Goal: Check status: Check status

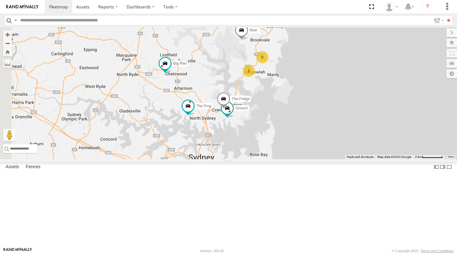
drag, startPoint x: 277, startPoint y: 140, endPoint x: 267, endPoint y: 96, distance: 44.9
click at [267, 96] on div "Grouch Hippo 5 DELTA 2 Troopie The Fridge The Frog Big Red Moe" at bounding box center [228, 93] width 457 height 132
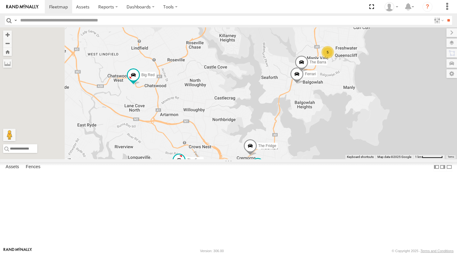
drag, startPoint x: 276, startPoint y: 128, endPoint x: 312, endPoint y: 156, distance: 45.6
click at [312, 156] on div "Grouch Hippo DELTA Troopie The Fridge The Frog Big Red Moe 5 Ferrari The Barra" at bounding box center [228, 93] width 457 height 132
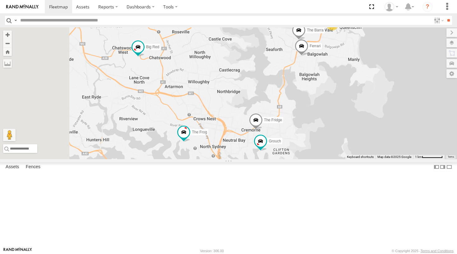
drag, startPoint x: 289, startPoint y: 182, endPoint x: 286, endPoint y: 148, distance: 34.0
click at [286, 148] on div "Grouch Hippo DELTA Troopie The Fridge The Frog Big Red Moe 5 Ferrari The Barra" at bounding box center [228, 93] width 457 height 132
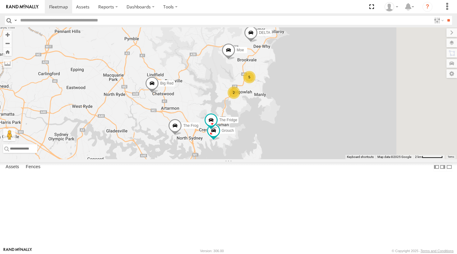
drag, startPoint x: 297, startPoint y: 141, endPoint x: 277, endPoint y: 124, distance: 26.0
click at [277, 124] on div "Grouch Hippo 5 DELTA 2 Troopie The Fridge The Frog Big Red Moe" at bounding box center [228, 93] width 457 height 132
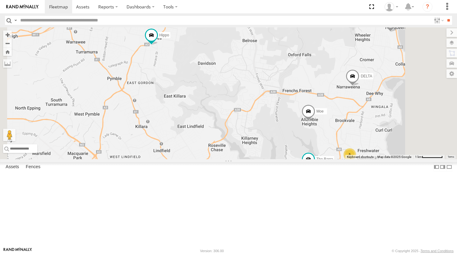
drag, startPoint x: 224, startPoint y: 63, endPoint x: 225, endPoint y: 90, distance: 26.4
click at [225, 90] on div "Grouch Hippo DELTA Troopie The Fridge The Frog Big Red Moe 5 Ferrari The Barra" at bounding box center [228, 93] width 457 height 132
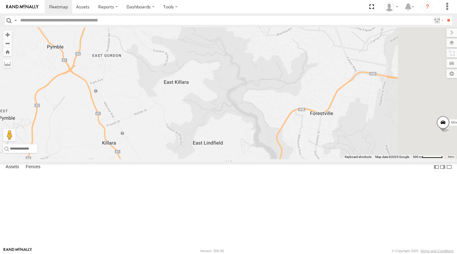
drag, startPoint x: 290, startPoint y: 144, endPoint x: 251, endPoint y: 66, distance: 86.3
click at [251, 66] on div "Grouch Hippo DELTA Troopie The Fridge The Frog Big Red Moe Ferrari The Barra" at bounding box center [228, 93] width 457 height 132
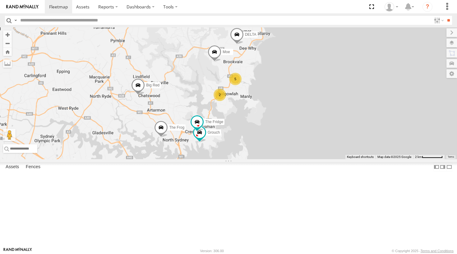
drag, startPoint x: 298, startPoint y: 126, endPoint x: 277, endPoint y: 152, distance: 34.1
click at [277, 152] on div "Grouch Hippo DELTA Troopie The Fridge The Frog Big Red Moe 5 2" at bounding box center [228, 93] width 457 height 132
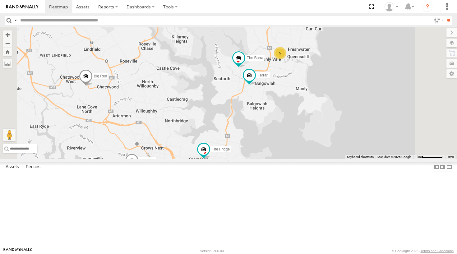
drag, startPoint x: 274, startPoint y: 155, endPoint x: 266, endPoint y: 104, distance: 52.5
click at [266, 104] on div "Grouch Hippo DELTA Troopie The Fridge The Frog Big Red Moe 5 Ferrari The Barra" at bounding box center [228, 93] width 457 height 132
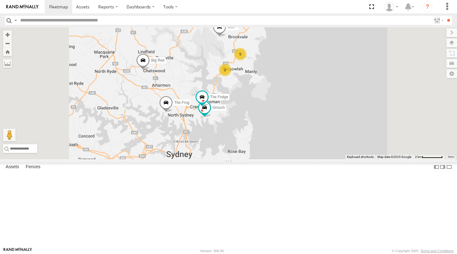
click at [255, 124] on div "Grouch Hippo DELTA Troopie The Fridge The Frog Big Red Moe 5 2" at bounding box center [228, 93] width 457 height 132
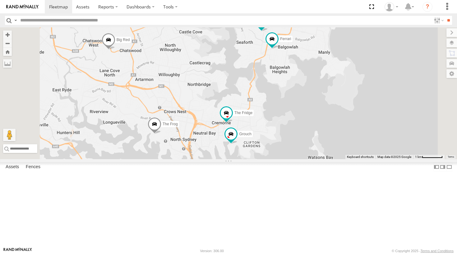
drag, startPoint x: 276, startPoint y: 138, endPoint x: 275, endPoint y: 127, distance: 11.5
click at [275, 127] on div "Grouch Hippo DELTA Troopie The Fridge The Frog Big Red Moe 5 Ferrari The Barra" at bounding box center [228, 93] width 457 height 132
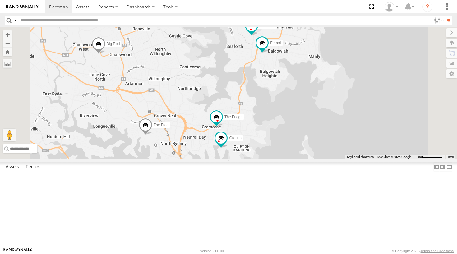
drag, startPoint x: 278, startPoint y: 162, endPoint x: 270, endPoint y: 168, distance: 9.4
click at [270, 159] on div "Grouch Hippo DELTA Troopie The Fridge The Frog Big Red Moe 5 Ferrari The Barra" at bounding box center [228, 93] width 457 height 132
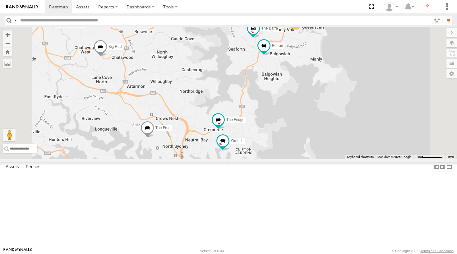
click at [270, 158] on div "Grouch Hippo DELTA Troopie The Fridge The Frog Big Red Moe 5 Ferrari The Barra" at bounding box center [228, 93] width 457 height 132
drag, startPoint x: 270, startPoint y: 158, endPoint x: 264, endPoint y: 159, distance: 6.2
click at [264, 159] on div "Grouch Hippo DELTA Troopie The Fridge The Frog Big Red Moe 5 Ferrari The Barra" at bounding box center [228, 93] width 457 height 132
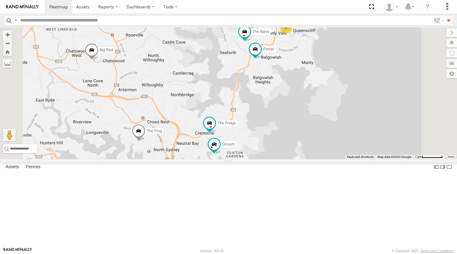
drag, startPoint x: 265, startPoint y: 159, endPoint x: 253, endPoint y: 162, distance: 11.7
click at [253, 159] on div "Grouch Hippo DELTA Troopie The Fridge The Frog Big Red Moe 5 Ferrari The Barra" at bounding box center [228, 93] width 457 height 132
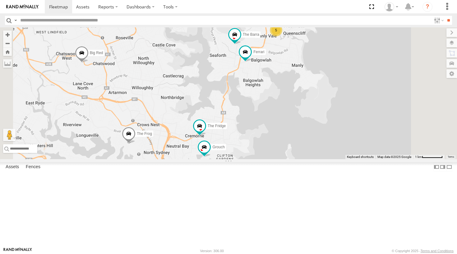
drag, startPoint x: 253, startPoint y: 162, endPoint x: 272, endPoint y: 162, distance: 18.7
click at [266, 159] on div "Grouch Hippo DELTA Troopie The Fridge The Frog Big Red Moe 5 Ferrari The Barra" at bounding box center [228, 93] width 457 height 132
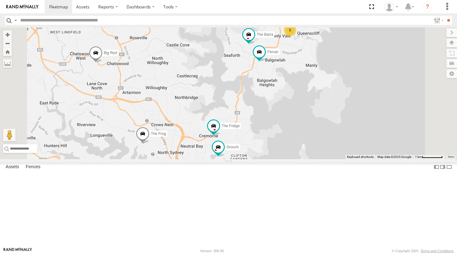
click at [274, 159] on div "Grouch Hippo DELTA Troopie The Fridge The Frog Big Red Moe 5 Ferrari The Barra" at bounding box center [228, 93] width 457 height 132
click at [258, 159] on div "Grouch Hippo DELTA Troopie The Fridge The Frog Big Red Moe 5 Ferrari The Barra" at bounding box center [228, 93] width 457 height 132
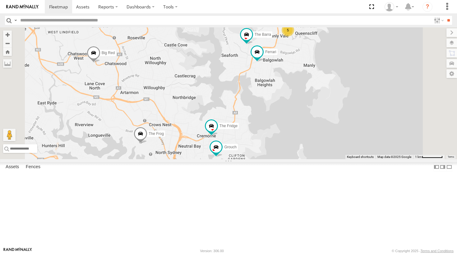
click at [256, 159] on div "Grouch Hippo DELTA Troopie The Fridge The Frog Big Red Moe 5 Ferrari The Barra" at bounding box center [228, 93] width 457 height 132
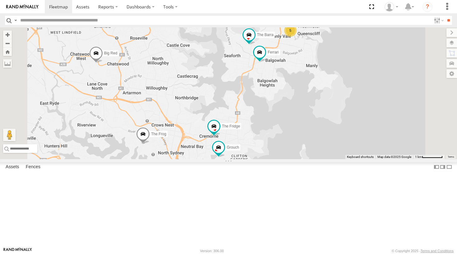
click at [263, 159] on div "Grouch Hippo DELTA Troopie The Fridge The Frog Big Red Moe 5 Ferrari The Barra" at bounding box center [228, 93] width 457 height 132
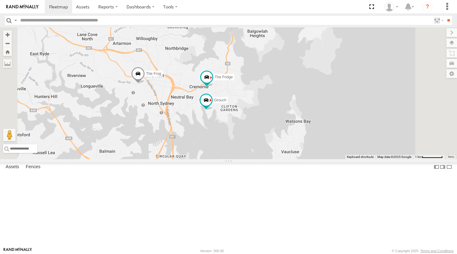
drag, startPoint x: 309, startPoint y: 121, endPoint x: 293, endPoint y: 71, distance: 52.7
click at [293, 71] on div "Grouch Ferrari The Fridge The Frog The Barra Big Red Moe 5" at bounding box center [228, 93] width 457 height 132
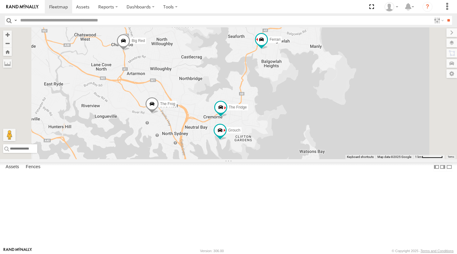
drag, startPoint x: 294, startPoint y: 104, endPoint x: 307, endPoint y: 135, distance: 33.0
click at [307, 135] on div "Grouch Ferrari The Fridge The Frog The Barra Big Red Moe 5" at bounding box center [228, 93] width 457 height 132
